Goal: Entertainment & Leisure: Browse casually

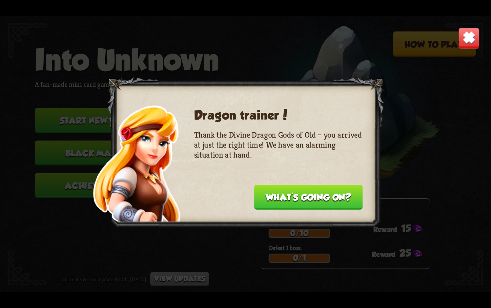
click at [473, 39] on img at bounding box center [469, 39] width 22 height 22
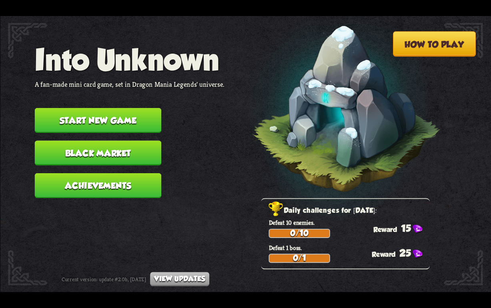
click at [64, 116] on button "Start new game" at bounding box center [97, 120] width 126 height 25
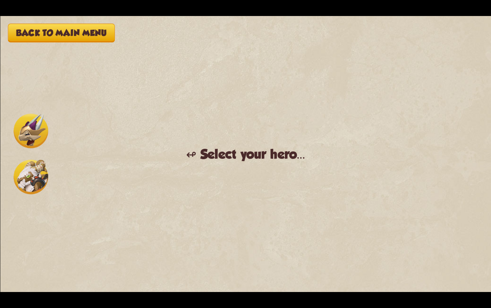
click at [30, 170] on img at bounding box center [31, 177] width 34 height 34
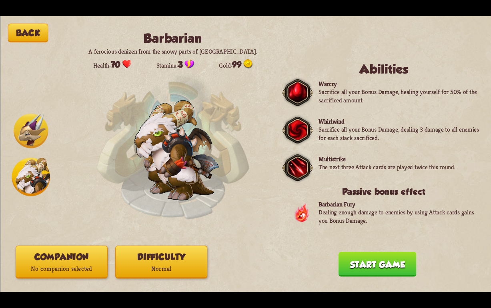
click at [364, 271] on button "Start game" at bounding box center [377, 264] width 78 height 25
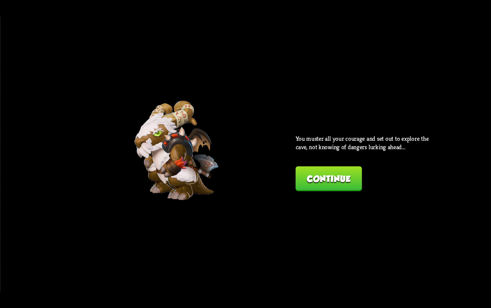
click at [326, 179] on button "Continue" at bounding box center [328, 179] width 66 height 25
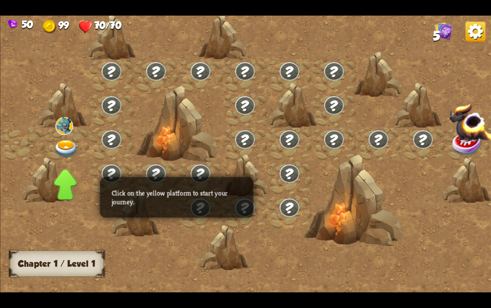
click at [66, 151] on img at bounding box center [66, 149] width 24 height 18
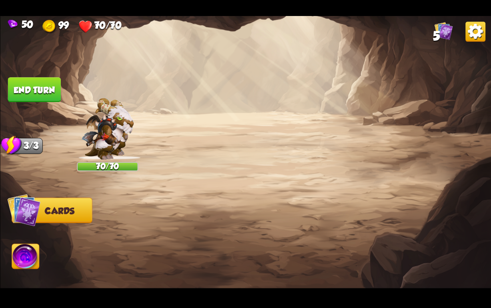
click at [386, 243] on button "Back to combat" at bounding box center [383, 235] width 100 height 25
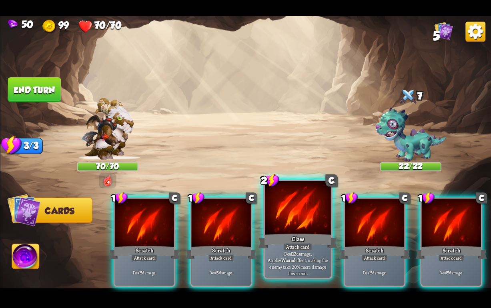
click at [297, 233] on div "Claw" at bounding box center [297, 242] width 79 height 18
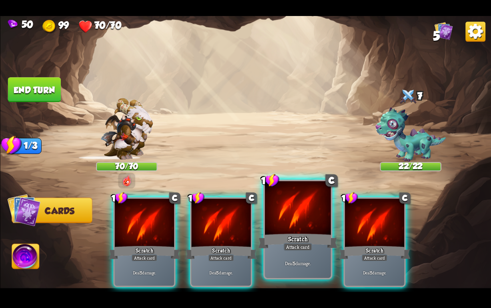
click at [293, 233] on div "Scratch" at bounding box center [297, 242] width 79 height 18
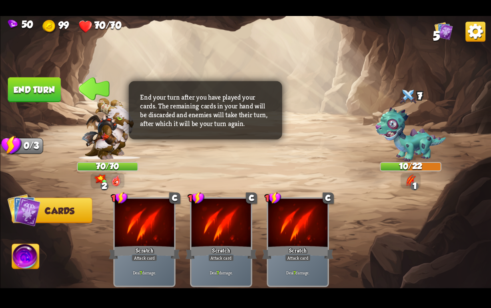
click at [40, 89] on button "End turn" at bounding box center [34, 89] width 53 height 25
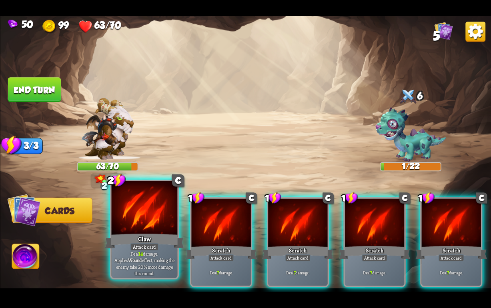
click at [136, 223] on div at bounding box center [144, 209] width 66 height 56
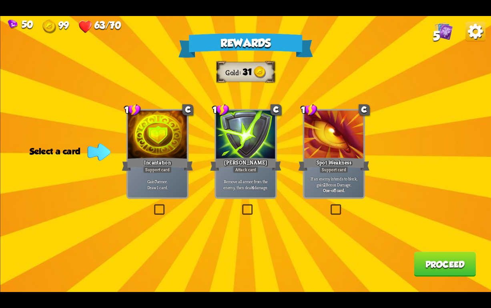
click at [163, 186] on p "Gain 7 armor. Draw 1 card." at bounding box center [157, 185] width 56 height 12
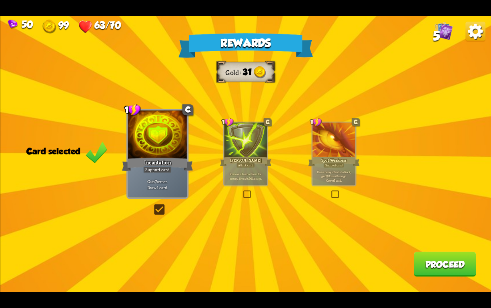
click at [437, 262] on button "Proceed" at bounding box center [445, 264] width 62 height 25
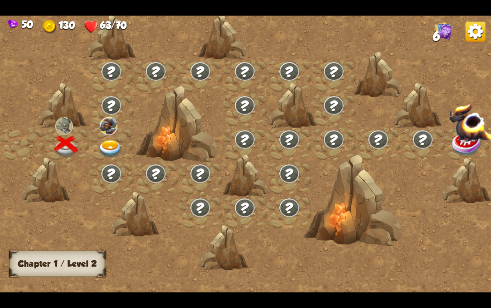
click at [104, 144] on img at bounding box center [110, 149] width 24 height 18
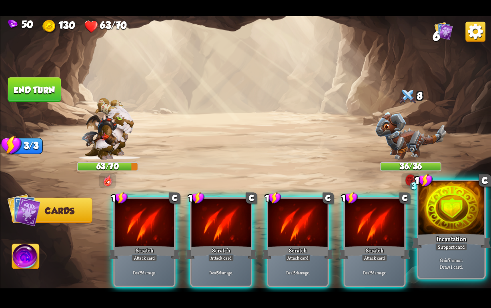
click at [446, 236] on div "Incantation" at bounding box center [450, 242] width 79 height 18
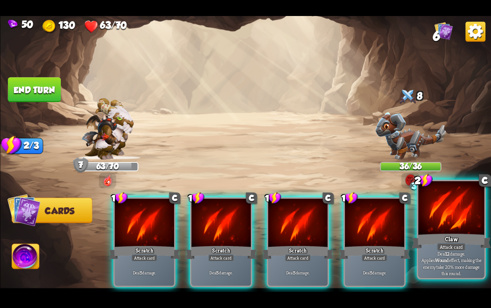
click at [434, 238] on div "Claw" at bounding box center [450, 242] width 79 height 18
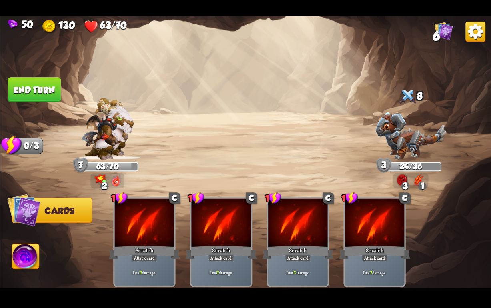
click at [408, 139] on img at bounding box center [410, 136] width 70 height 48
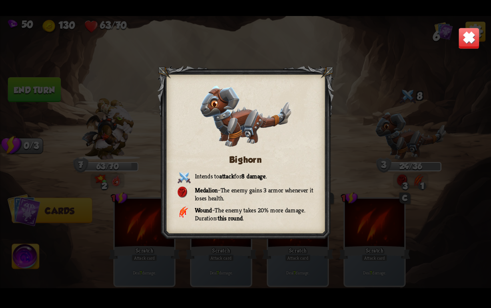
click at [465, 32] on img at bounding box center [469, 39] width 22 height 22
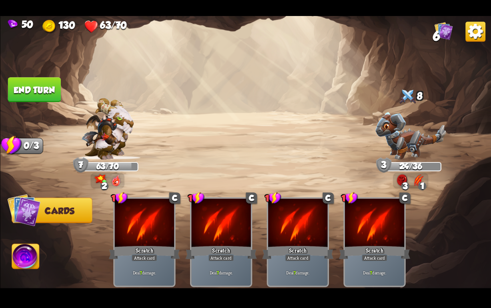
click at [40, 94] on button "End turn" at bounding box center [34, 89] width 53 height 25
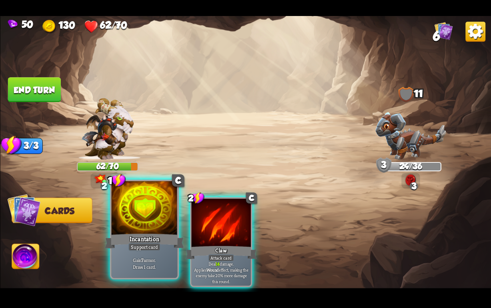
click at [134, 227] on div at bounding box center [144, 209] width 66 height 56
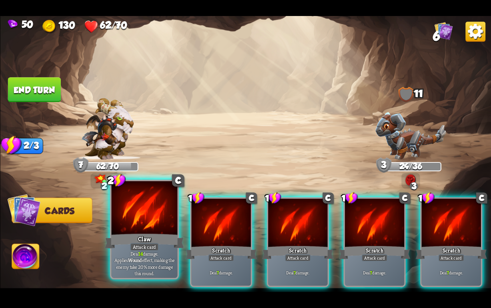
click at [135, 229] on div at bounding box center [144, 209] width 66 height 56
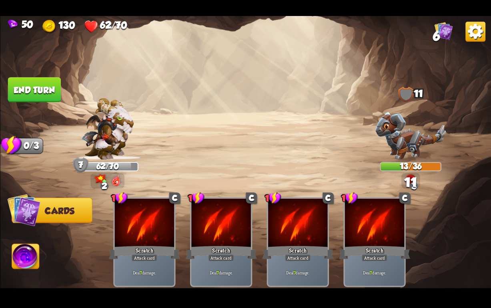
click at [409, 125] on img at bounding box center [410, 136] width 70 height 48
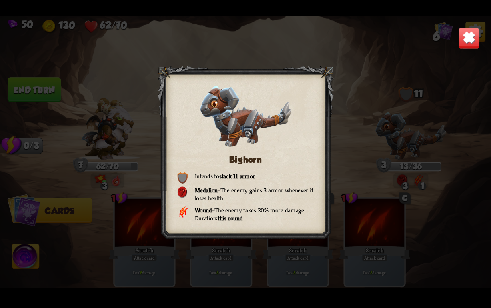
click at [470, 36] on img at bounding box center [469, 39] width 22 height 22
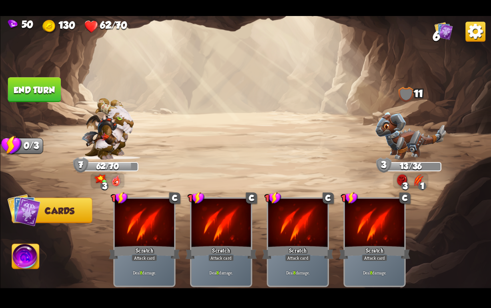
click at [32, 96] on button "End turn" at bounding box center [34, 89] width 53 height 25
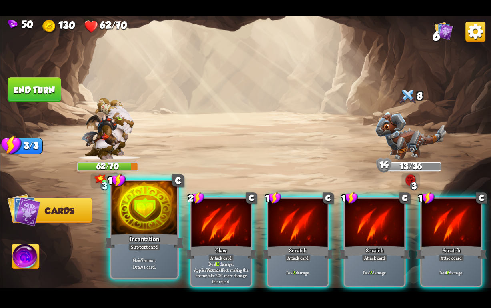
click at [153, 231] on div at bounding box center [144, 209] width 66 height 56
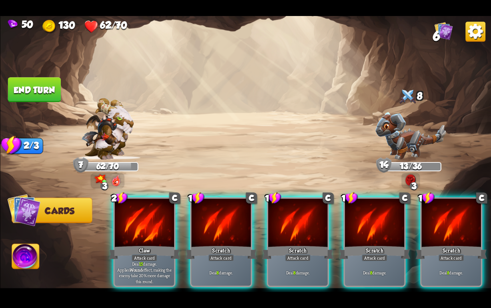
click at [153, 231] on div at bounding box center [143, 224] width 59 height 50
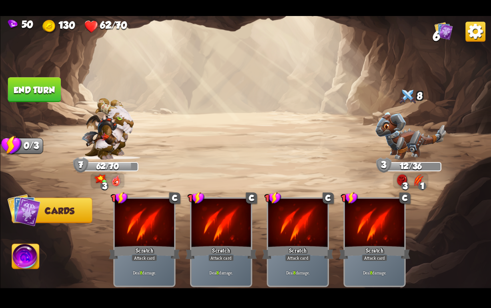
click at [28, 86] on button "End turn" at bounding box center [34, 89] width 53 height 25
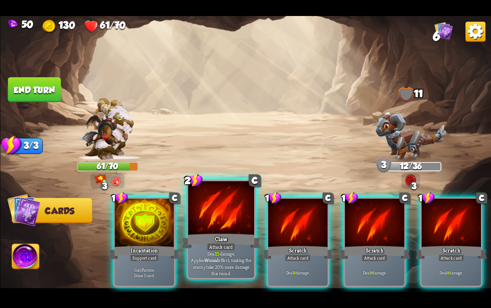
click at [219, 233] on div "Claw" at bounding box center [220, 242] width 79 height 18
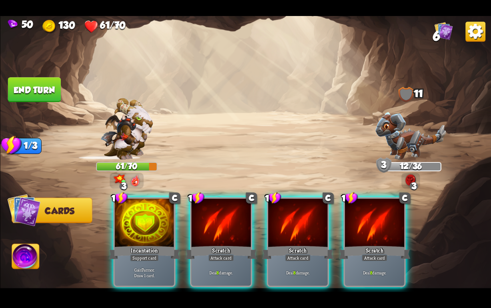
click at [219, 233] on div "1 C Incantation Support card Gain 7 armor. Draw 1 card. 1 C Scratch Attack card…" at bounding box center [294, 230] width 393 height 123
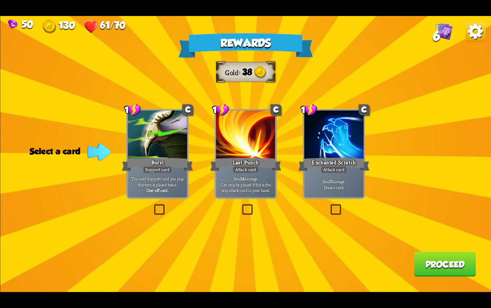
click at [335, 156] on div at bounding box center [333, 135] width 59 height 50
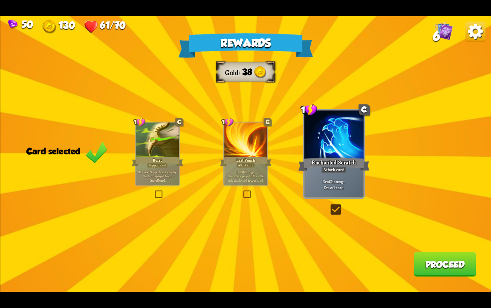
click at [451, 277] on div "Rewards Gold 38 Card selected 1 C Burst Support card The next Support card you …" at bounding box center [245, 154] width 491 height 276
click at [434, 262] on button "Proceed" at bounding box center [445, 264] width 62 height 25
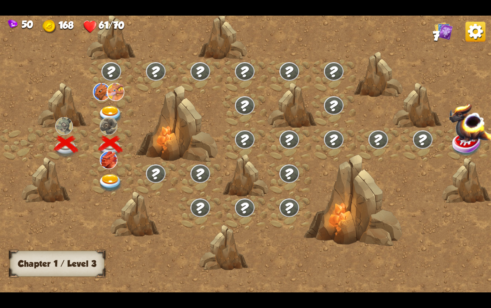
click at [107, 106] on img at bounding box center [110, 115] width 24 height 18
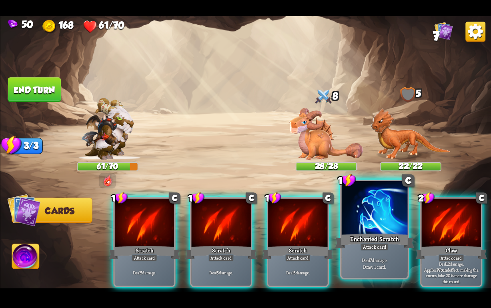
click at [369, 221] on div at bounding box center [374, 209] width 66 height 56
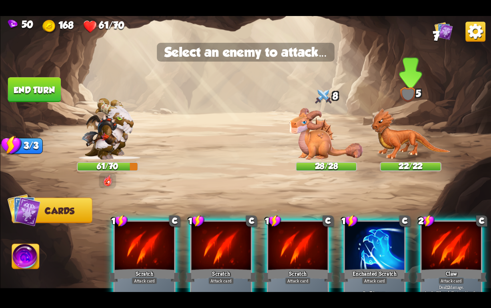
click at [401, 137] on img at bounding box center [411, 134] width 80 height 52
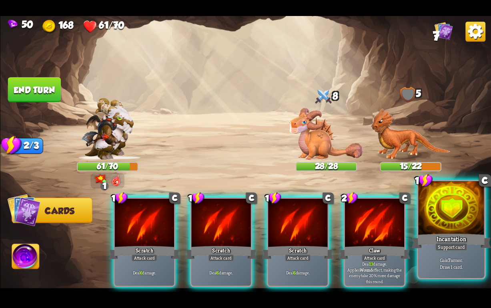
click at [448, 249] on div "Support card" at bounding box center [451, 247] width 32 height 8
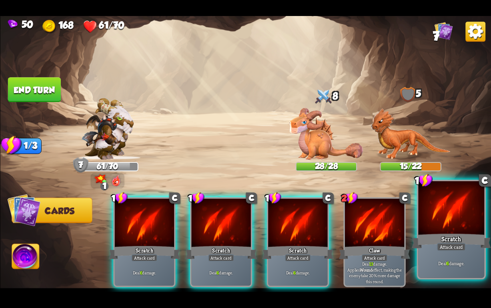
click at [464, 239] on div "Scratch" at bounding box center [450, 242] width 79 height 18
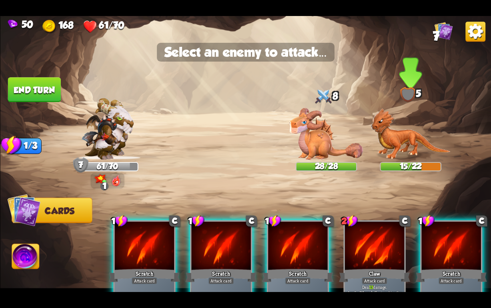
click at [408, 149] on img at bounding box center [411, 134] width 80 height 52
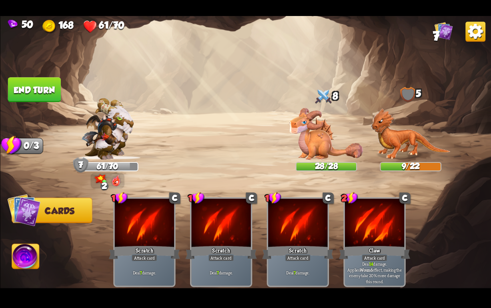
click at [22, 84] on button "End turn" at bounding box center [34, 89] width 53 height 25
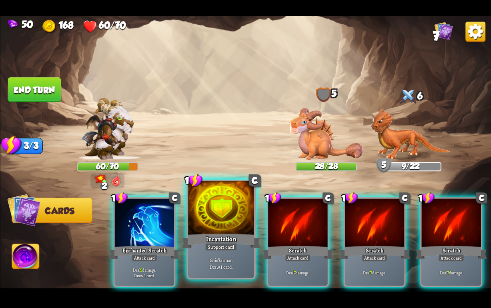
click at [201, 228] on div at bounding box center [221, 209] width 66 height 56
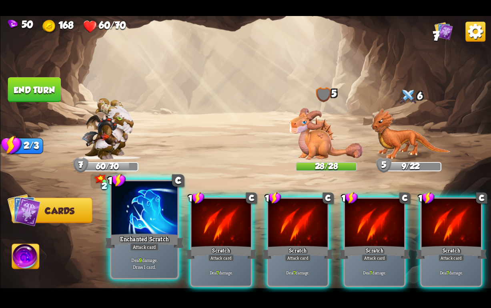
click at [132, 228] on div at bounding box center [144, 209] width 66 height 56
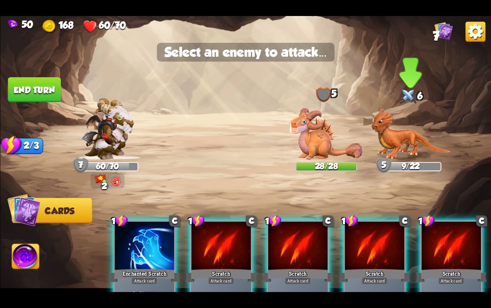
click at [401, 137] on img at bounding box center [411, 134] width 80 height 52
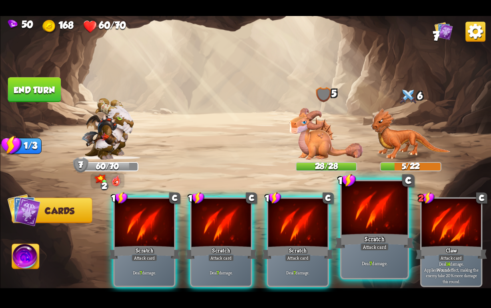
click at [374, 233] on div "Scratch" at bounding box center [374, 242] width 79 height 18
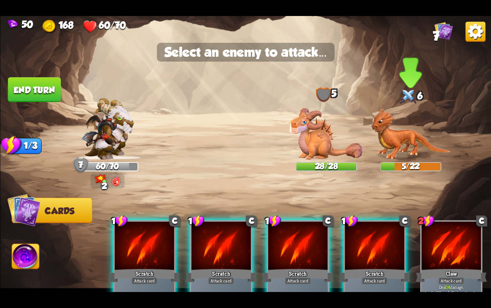
click at [403, 150] on img at bounding box center [411, 134] width 80 height 52
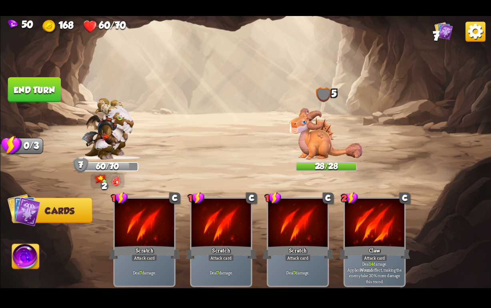
click at [37, 96] on button "End turn" at bounding box center [34, 89] width 53 height 25
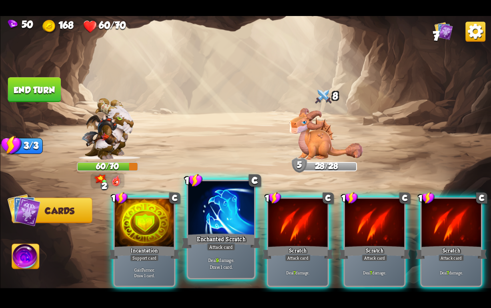
click at [200, 234] on div "Enchanted Scratch" at bounding box center [220, 242] width 79 height 18
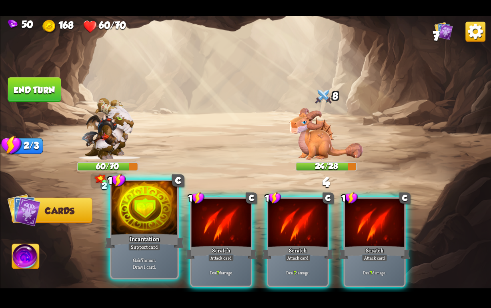
click at [145, 234] on div "Incantation" at bounding box center [144, 242] width 79 height 18
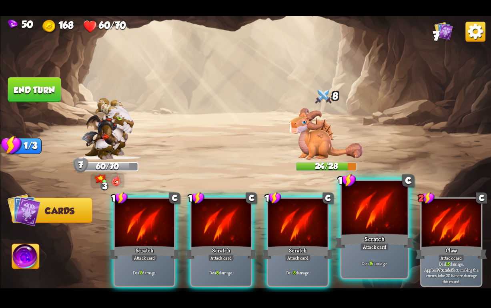
click at [373, 235] on div "Scratch" at bounding box center [374, 242] width 79 height 18
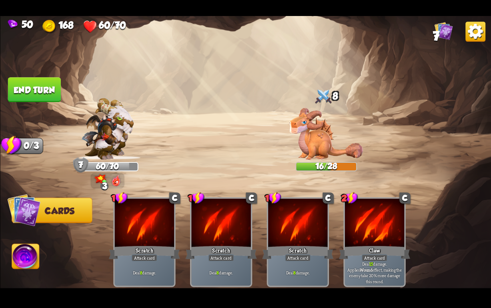
click at [24, 92] on button "End turn" at bounding box center [34, 89] width 53 height 25
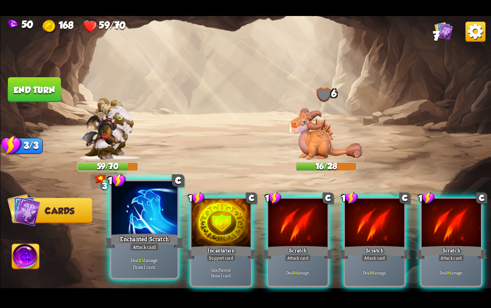
click at [137, 247] on div "Attack card" at bounding box center [144, 247] width 29 height 8
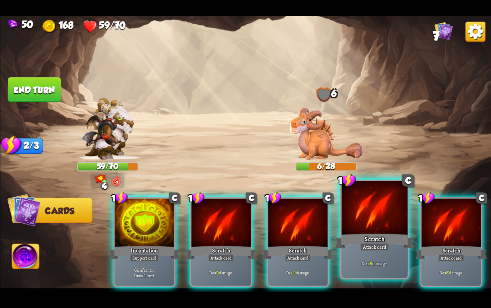
click at [381, 244] on div "Attack card" at bounding box center [374, 247] width 29 height 8
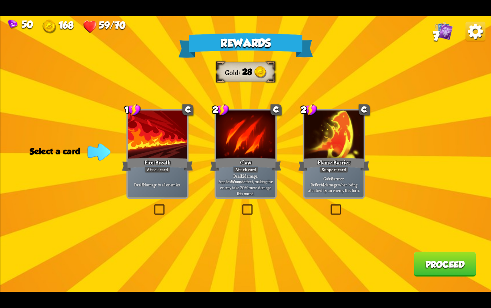
drag, startPoint x: 331, startPoint y: 211, endPoint x: 345, endPoint y: 211, distance: 14.0
click at [329, 206] on label at bounding box center [329, 206] width 0 height 0
click at [0, 0] on input "checkbox" at bounding box center [0, 0] width 0 height 0
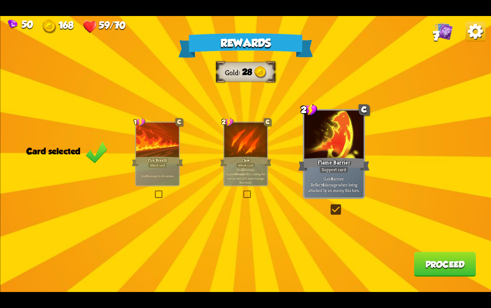
click at [429, 278] on div "Rewards Gold 28 Card selected 1 C Fire Breath Attack card Deal 6 damage to all …" at bounding box center [245, 154] width 491 height 276
click at [425, 270] on button "Proceed" at bounding box center [445, 264] width 62 height 25
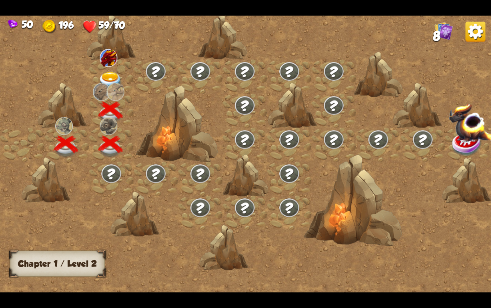
click at [106, 75] on img at bounding box center [110, 81] width 24 height 18
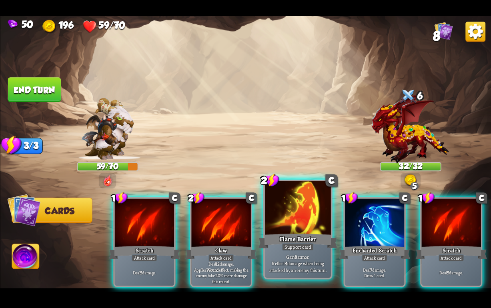
click at [303, 248] on div "Support card" at bounding box center [298, 247] width 32 height 8
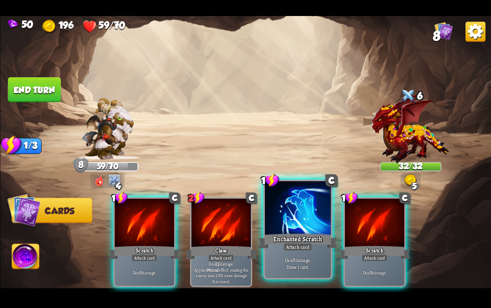
click at [277, 229] on div at bounding box center [298, 209] width 66 height 56
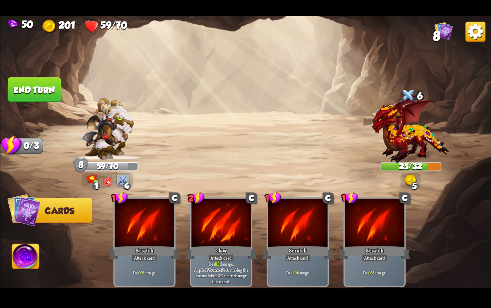
click at [36, 87] on button "End turn" at bounding box center [34, 89] width 53 height 25
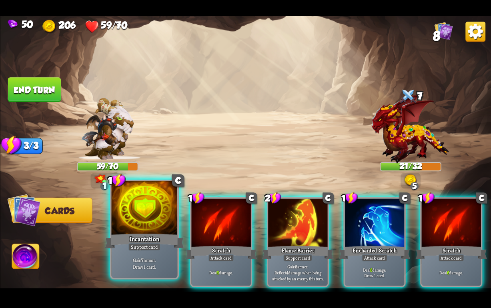
click at [123, 235] on div "Incantation" at bounding box center [144, 242] width 79 height 18
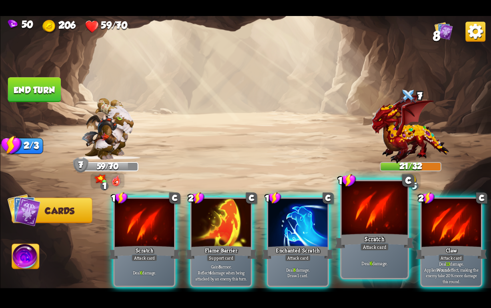
click at [349, 244] on div "Scratch" at bounding box center [374, 242] width 79 height 18
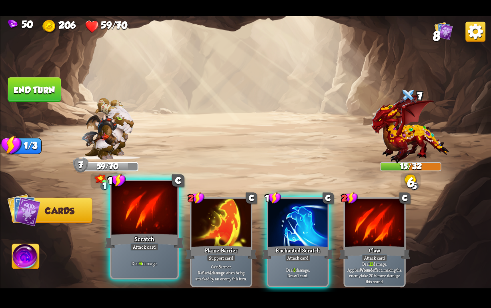
click at [133, 240] on div "Scratch" at bounding box center [144, 242] width 79 height 18
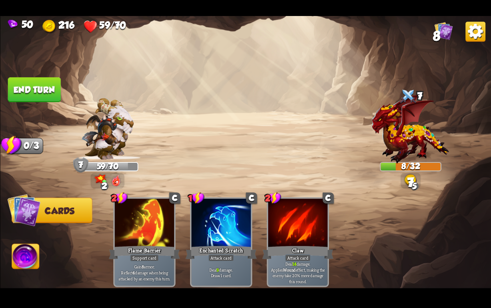
click at [34, 87] on button "End turn" at bounding box center [34, 89] width 53 height 25
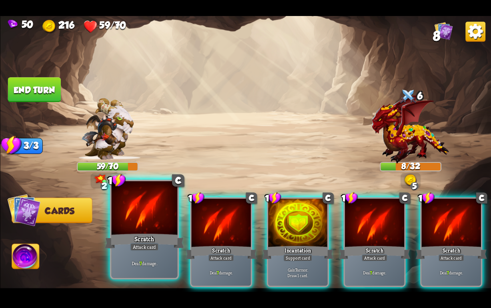
click at [149, 246] on div "Attack card" at bounding box center [144, 247] width 29 height 8
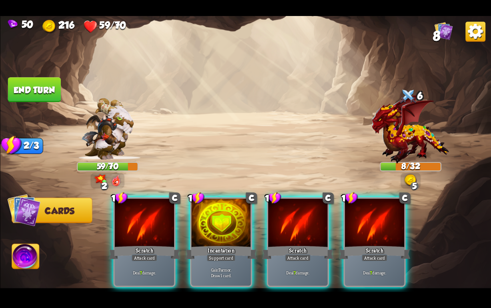
click at [149, 255] on div "Attack card" at bounding box center [144, 258] width 26 height 7
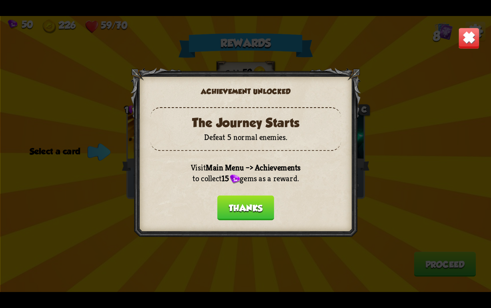
click at [231, 205] on button "Thanks" at bounding box center [245, 208] width 57 height 25
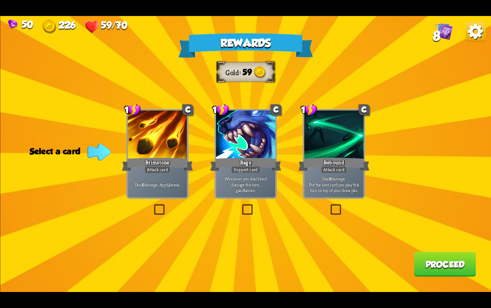
click at [149, 160] on div "Brimstone" at bounding box center [157, 165] width 71 height 16
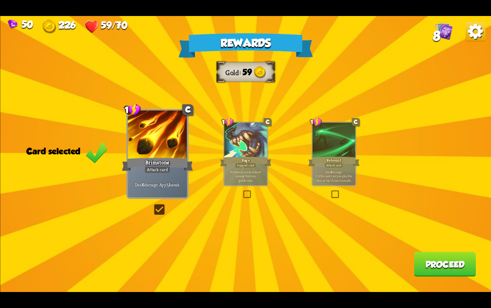
click at [420, 260] on button "Proceed" at bounding box center [445, 264] width 62 height 25
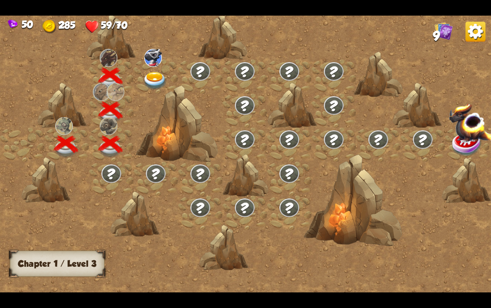
click at [151, 76] on img at bounding box center [155, 81] width 24 height 18
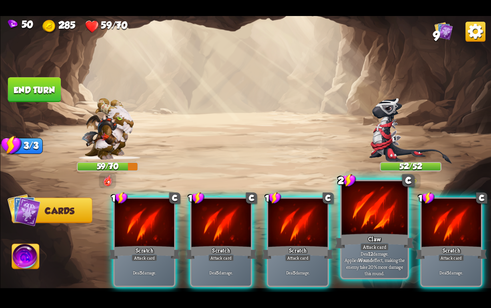
click at [386, 195] on div at bounding box center [374, 209] width 66 height 56
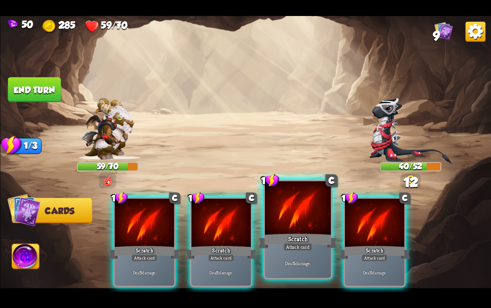
click at [305, 215] on div at bounding box center [298, 209] width 66 height 56
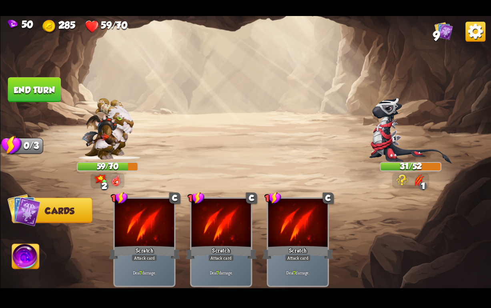
click at [28, 94] on button "End turn" at bounding box center [34, 89] width 53 height 25
